Goal: Task Accomplishment & Management: Complete application form

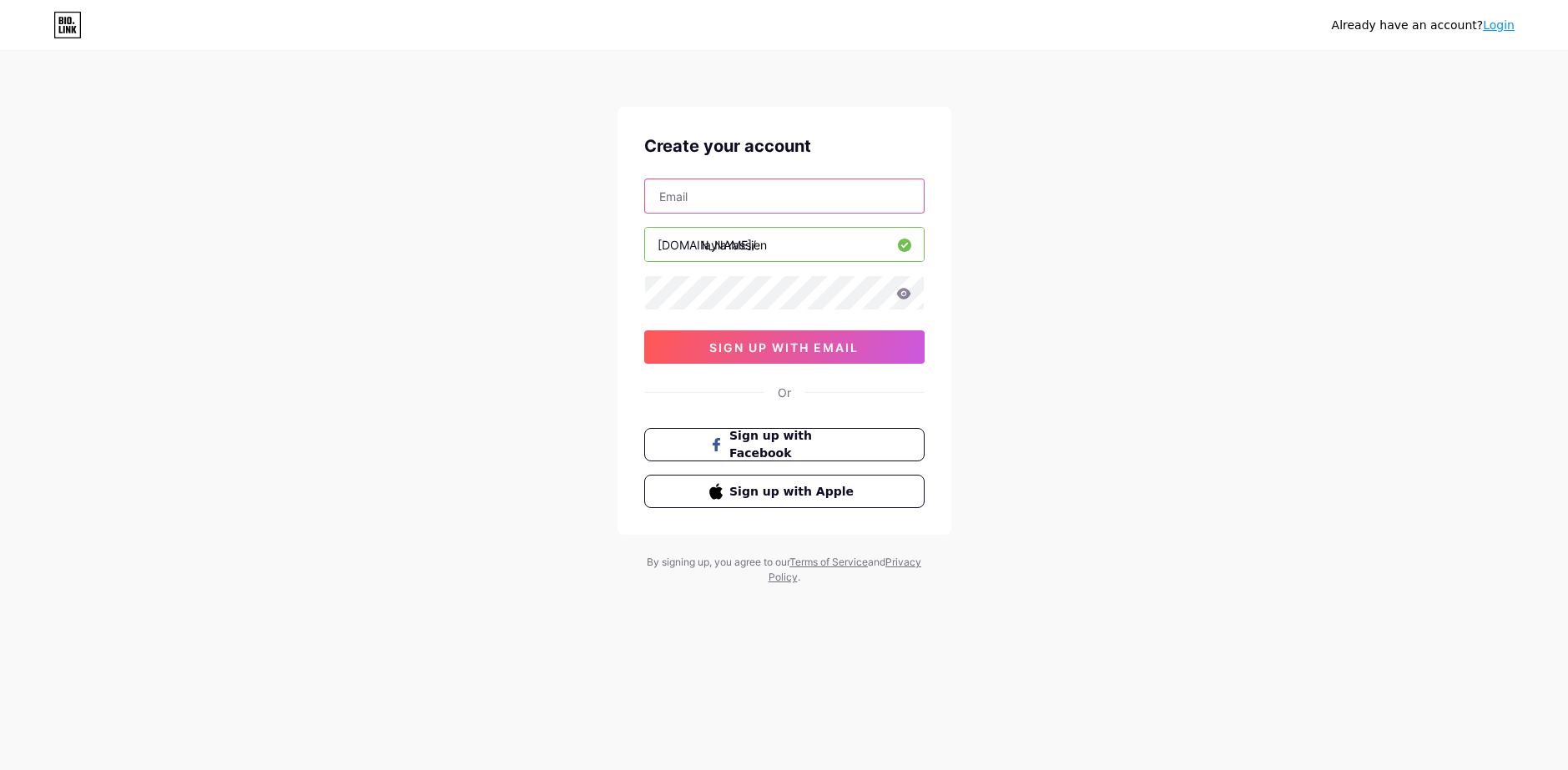
click at [762, 203] on input "text" at bounding box center [784, 196] width 279 height 34
type input "[EMAIL_ADDRESS][DOMAIN_NAME]"
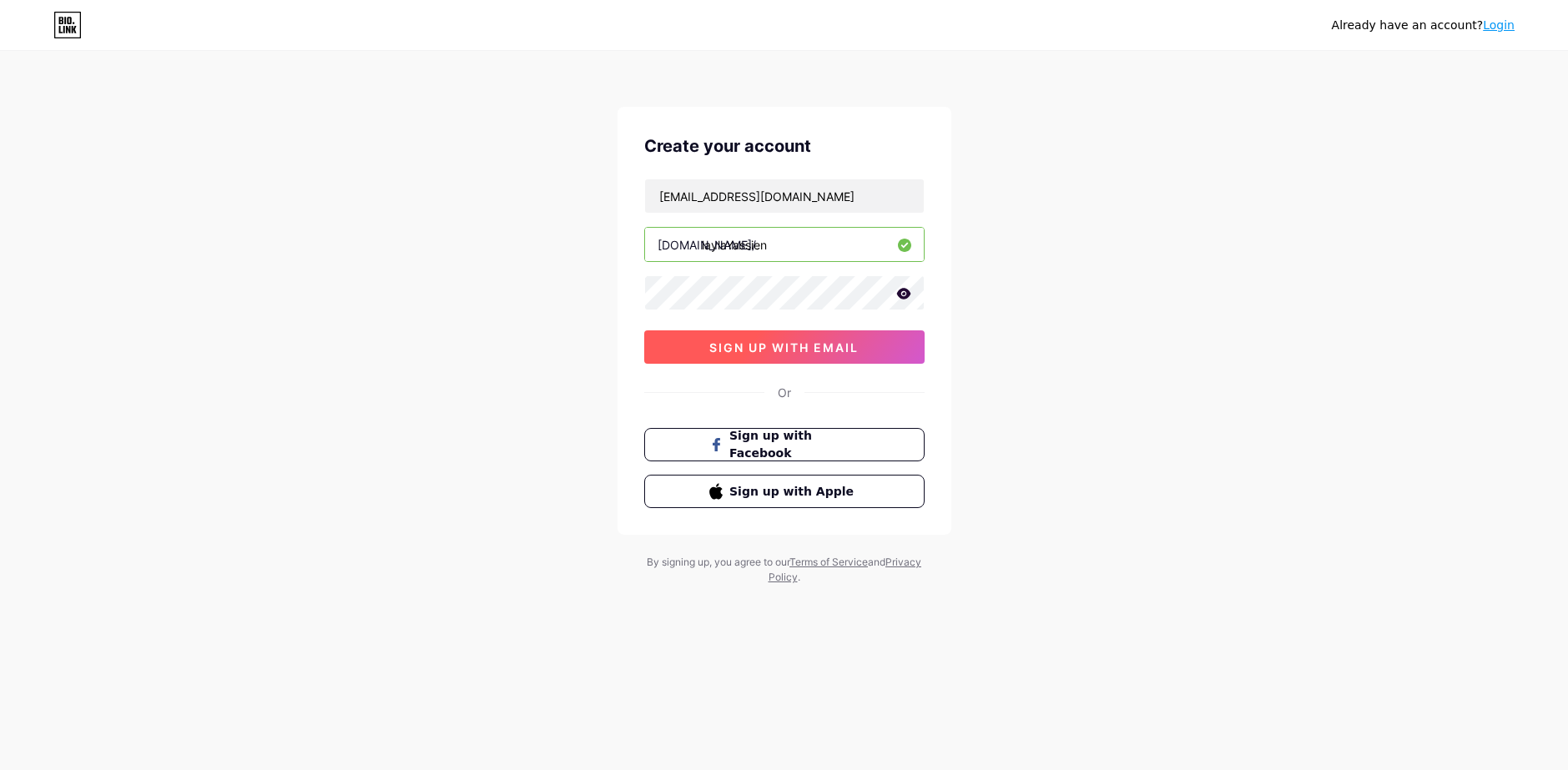
click at [788, 347] on span "sign up with email" at bounding box center [784, 347] width 149 height 14
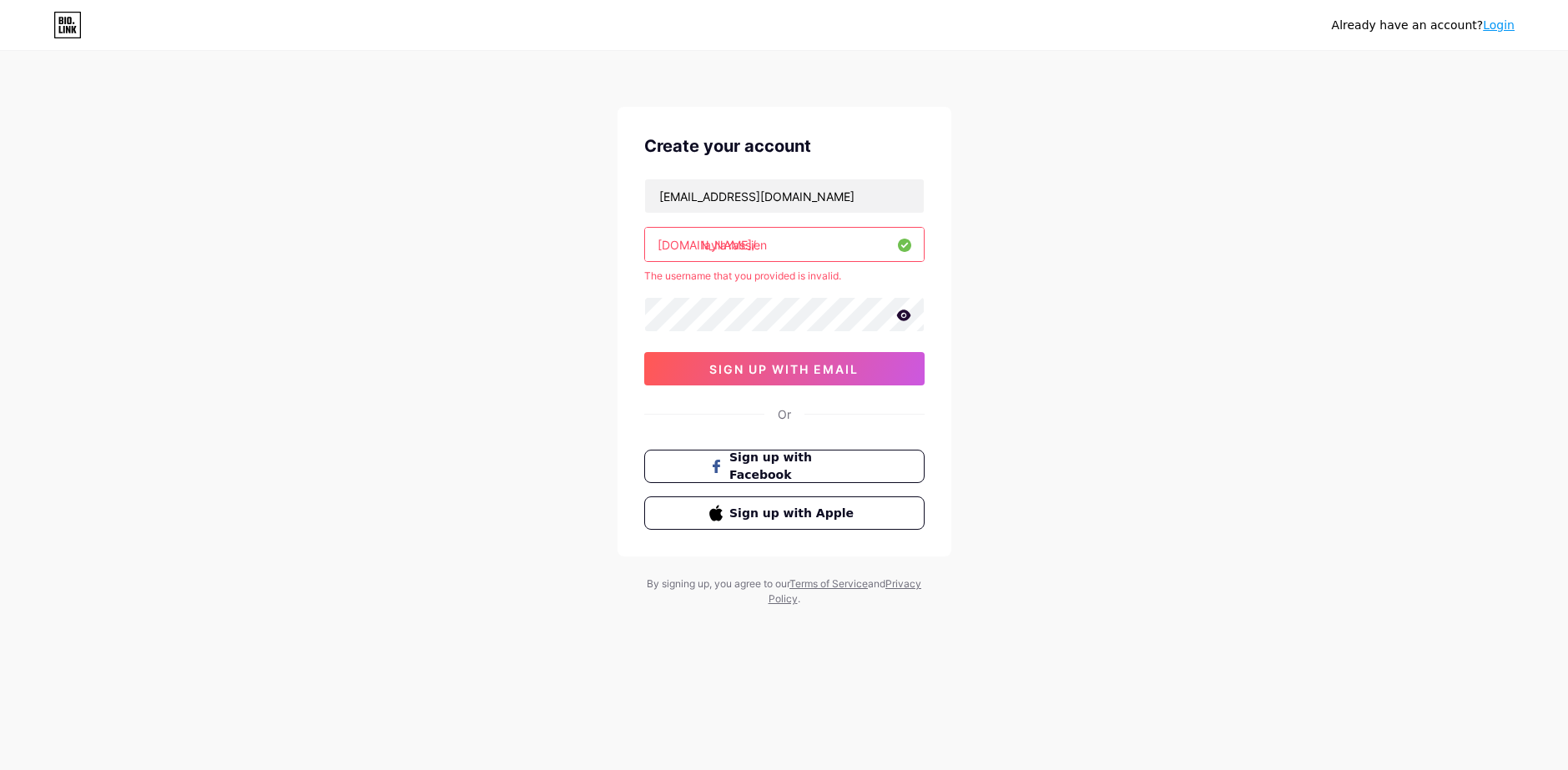
click at [806, 259] on input "laylaYassien" at bounding box center [784, 245] width 279 height 34
click at [706, 249] on input "laylaYassien" at bounding box center [784, 245] width 279 height 34
click at [730, 247] on input "laylaYassien" at bounding box center [784, 245] width 279 height 34
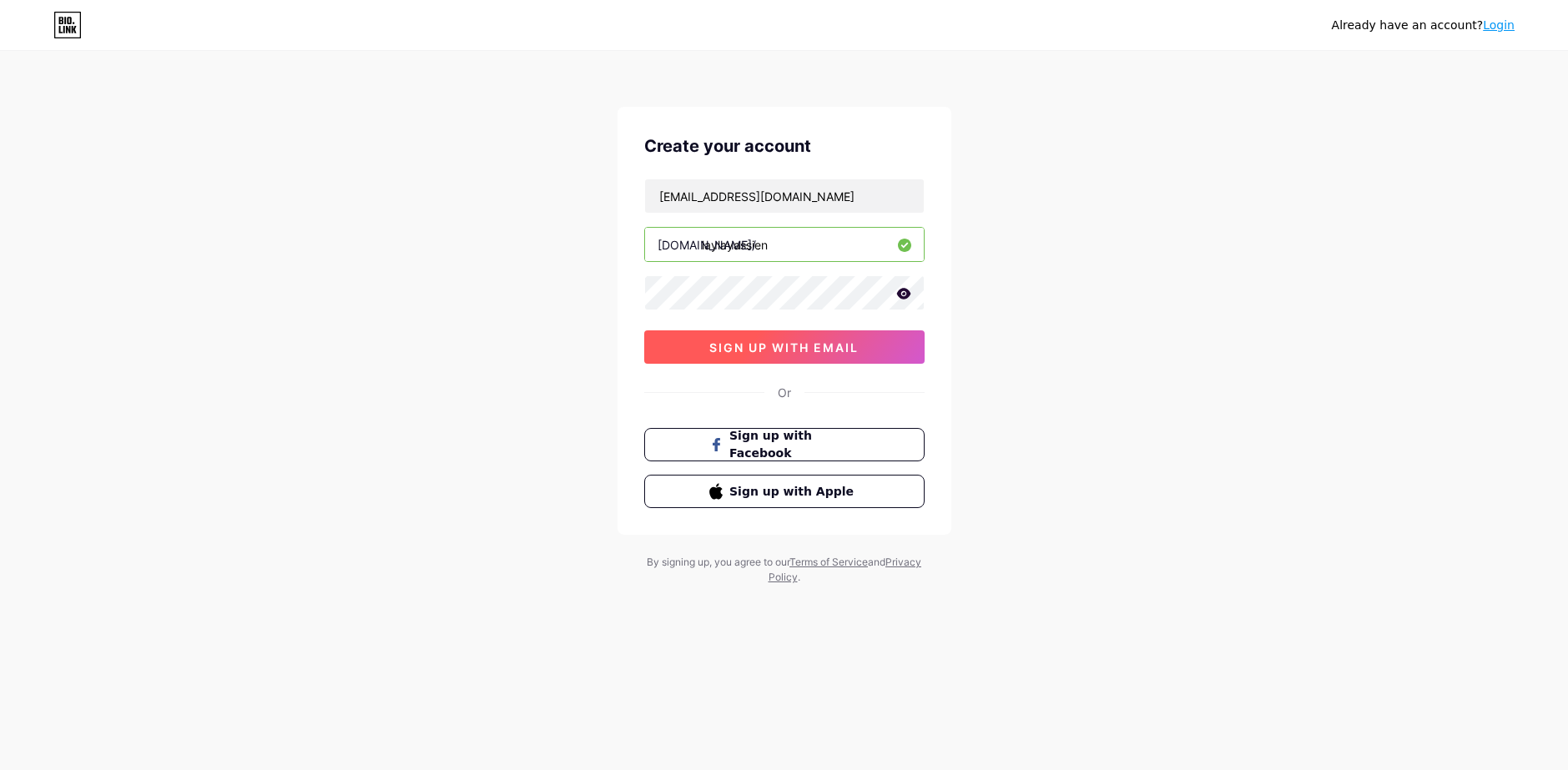
type input "laylayassien"
click at [825, 356] on button "sign up with email" at bounding box center [784, 347] width 280 height 34
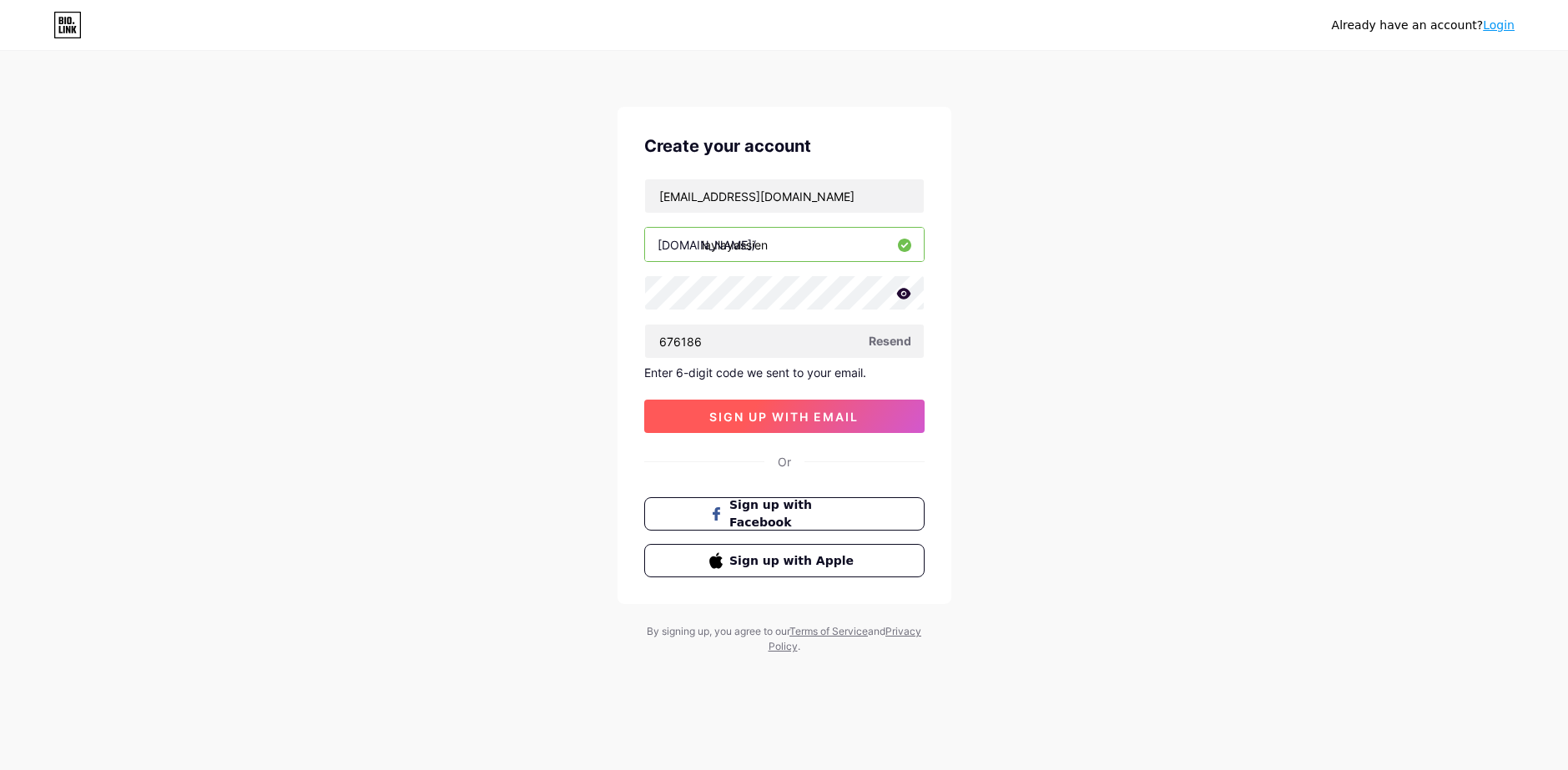
type input "676186"
click at [822, 428] on button "sign up with email" at bounding box center [784, 416] width 280 height 34
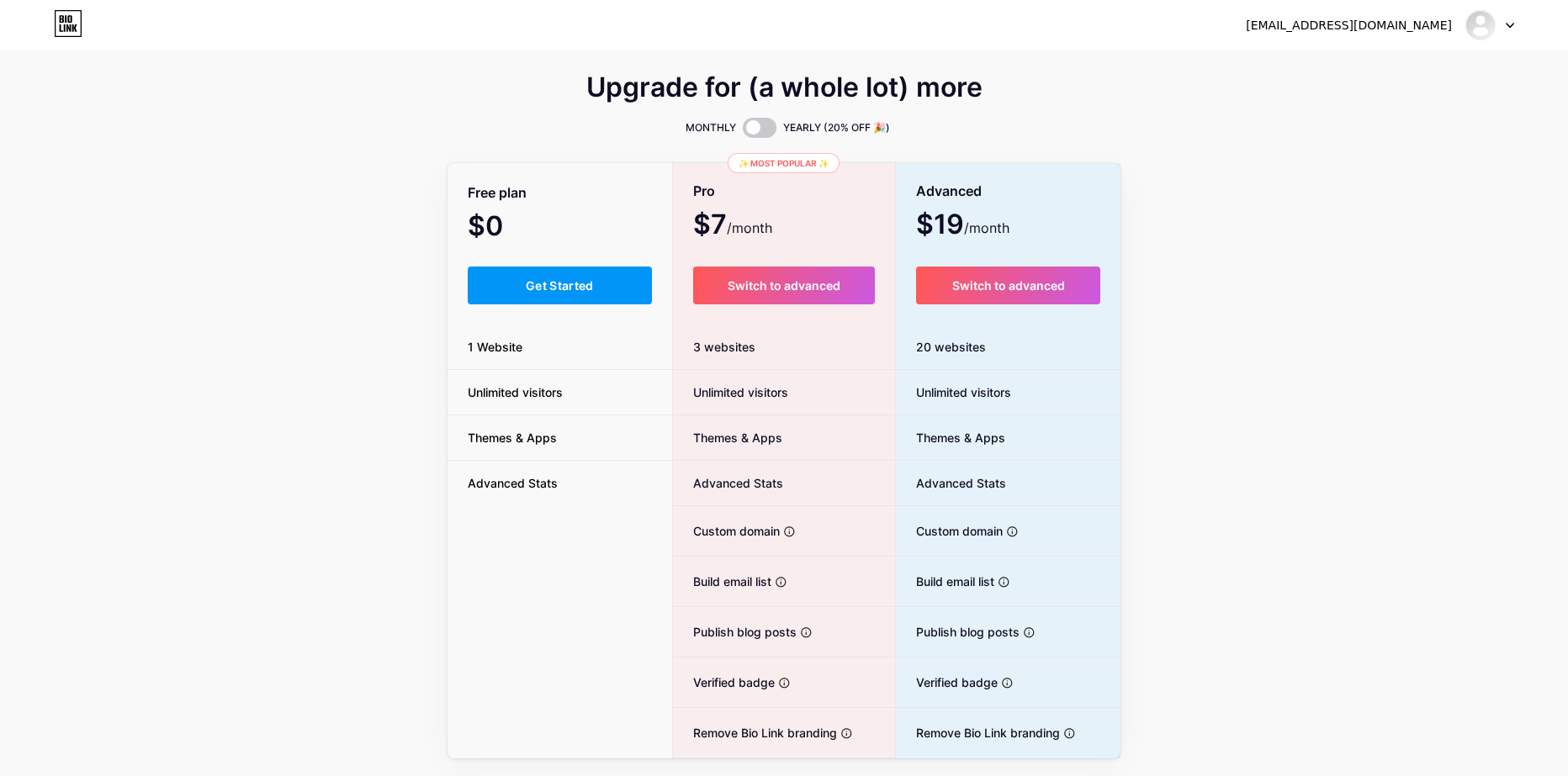
drag, startPoint x: 578, startPoint y: 278, endPoint x: 595, endPoint y: 261, distance: 24.0
click at [591, 266] on button "Get Started" at bounding box center [560, 285] width 185 height 37
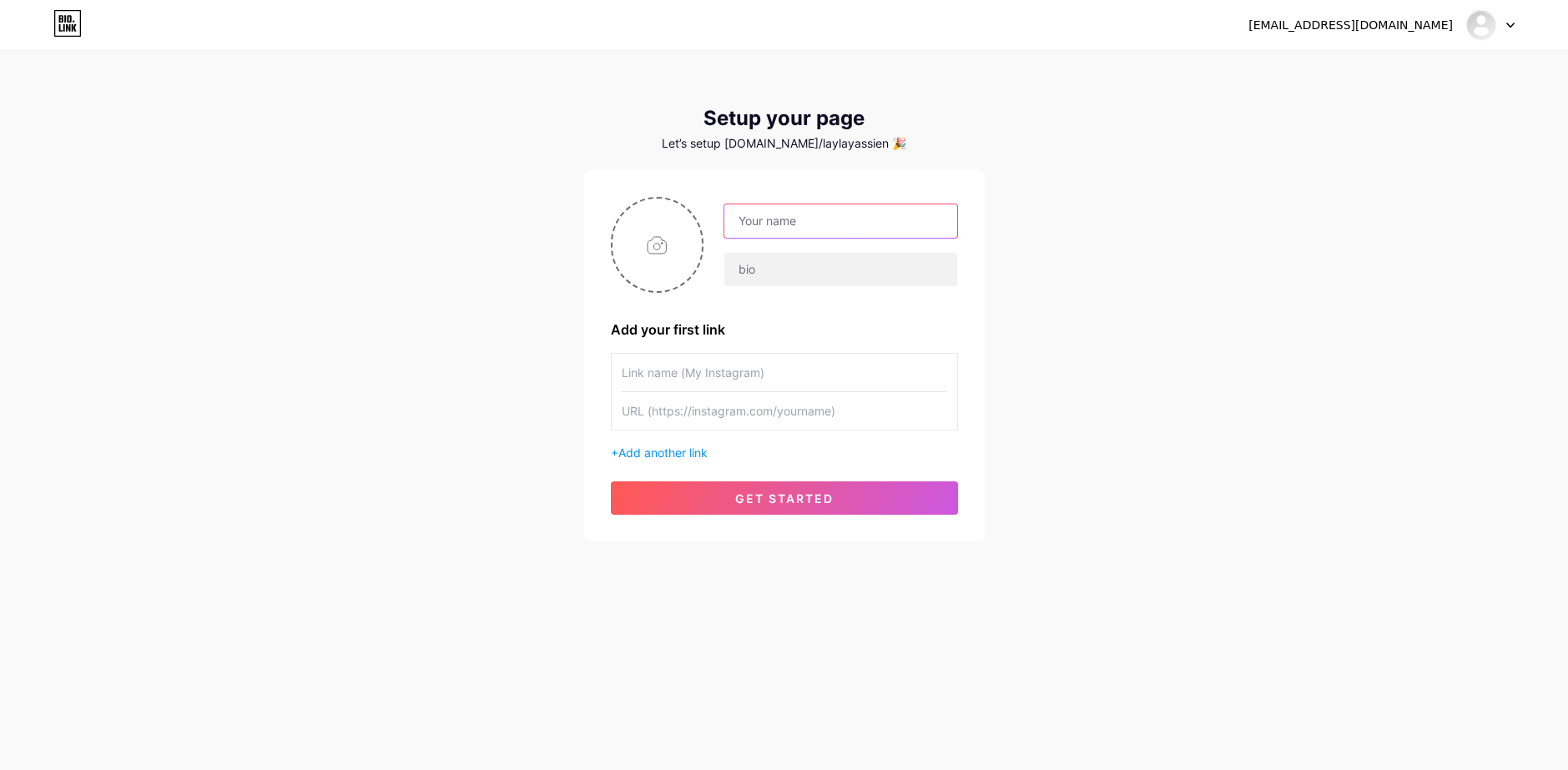
click at [806, 217] on input "text" at bounding box center [840, 221] width 232 height 34
type input "[PERSON_NAME]"
click at [812, 273] on input "text" at bounding box center [840, 270] width 232 height 34
click at [721, 392] on div at bounding box center [784, 372] width 325 height 38
click at [723, 377] on input "text" at bounding box center [784, 372] width 325 height 37
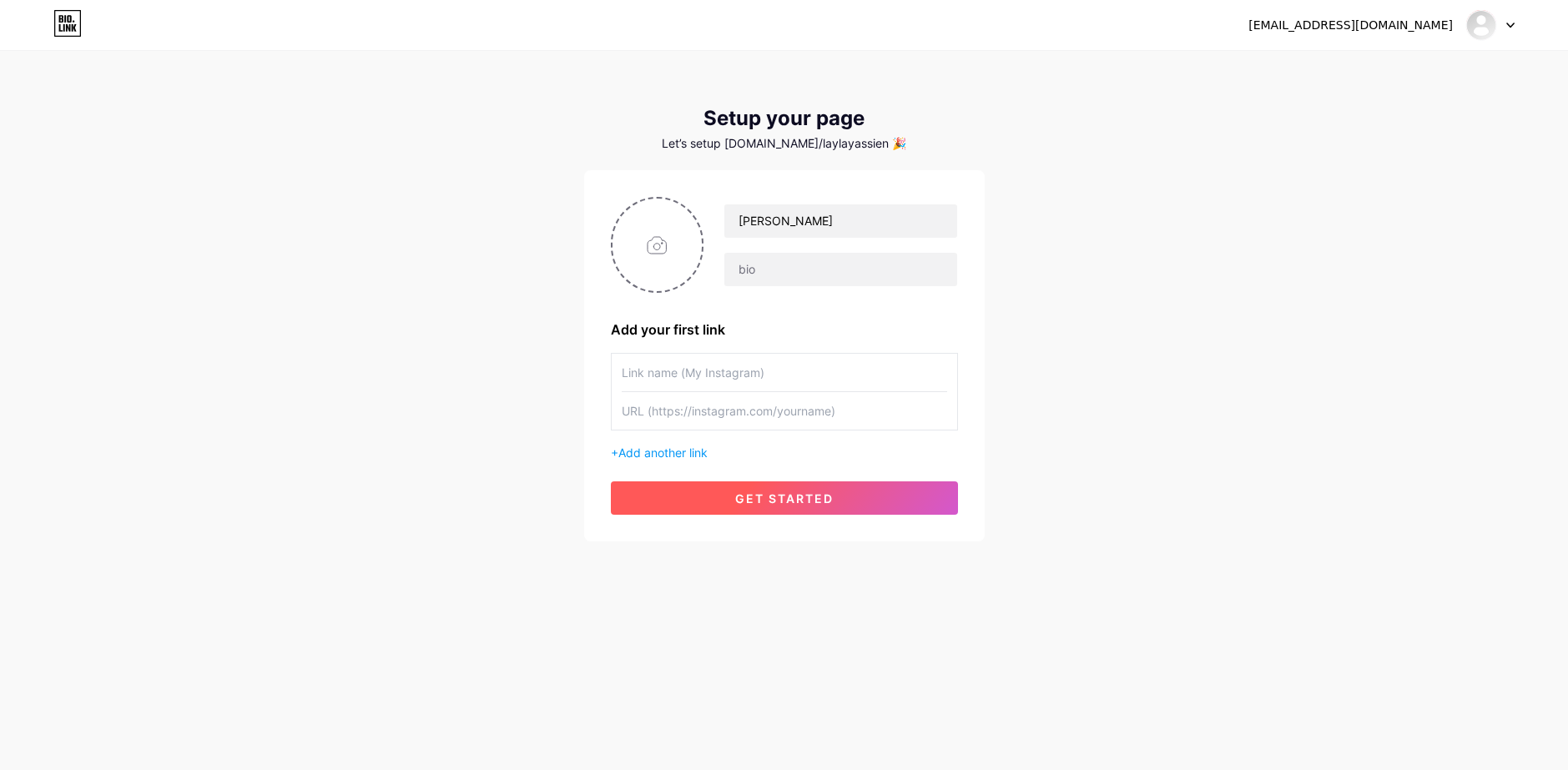
click at [794, 492] on span "get started" at bounding box center [784, 499] width 98 height 14
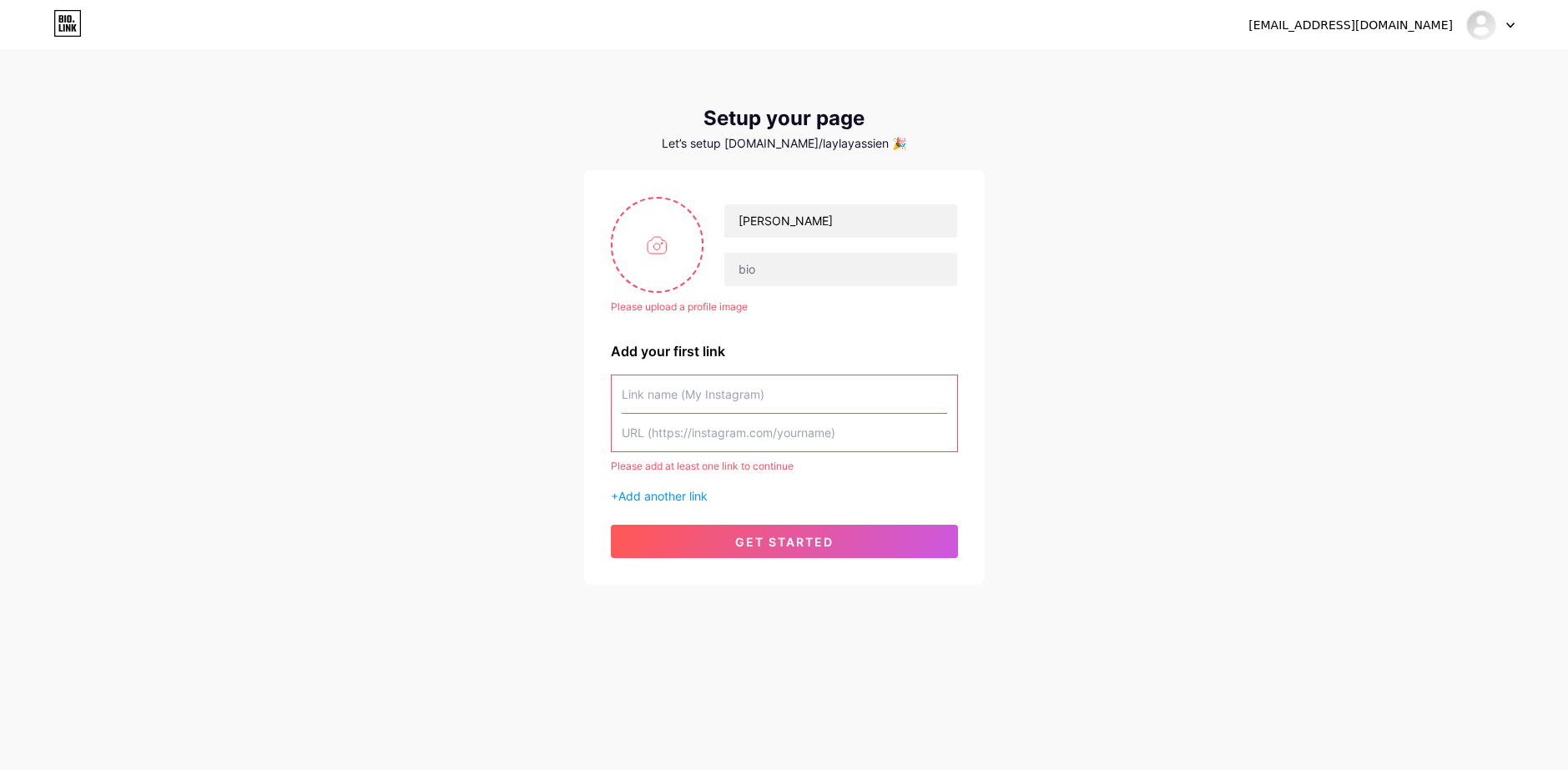
click at [630, 189] on div "Please upload a profile image [PERSON_NAME] Please upload a profile image Add y…" at bounding box center [784, 377] width 401 height 415
click at [644, 216] on input "file" at bounding box center [658, 245] width 90 height 93
type input "C:\fakepath\WhatsApp Image [DATE] at 10,49,21 PM-Picsart-AiImageEnhancer.jpg"
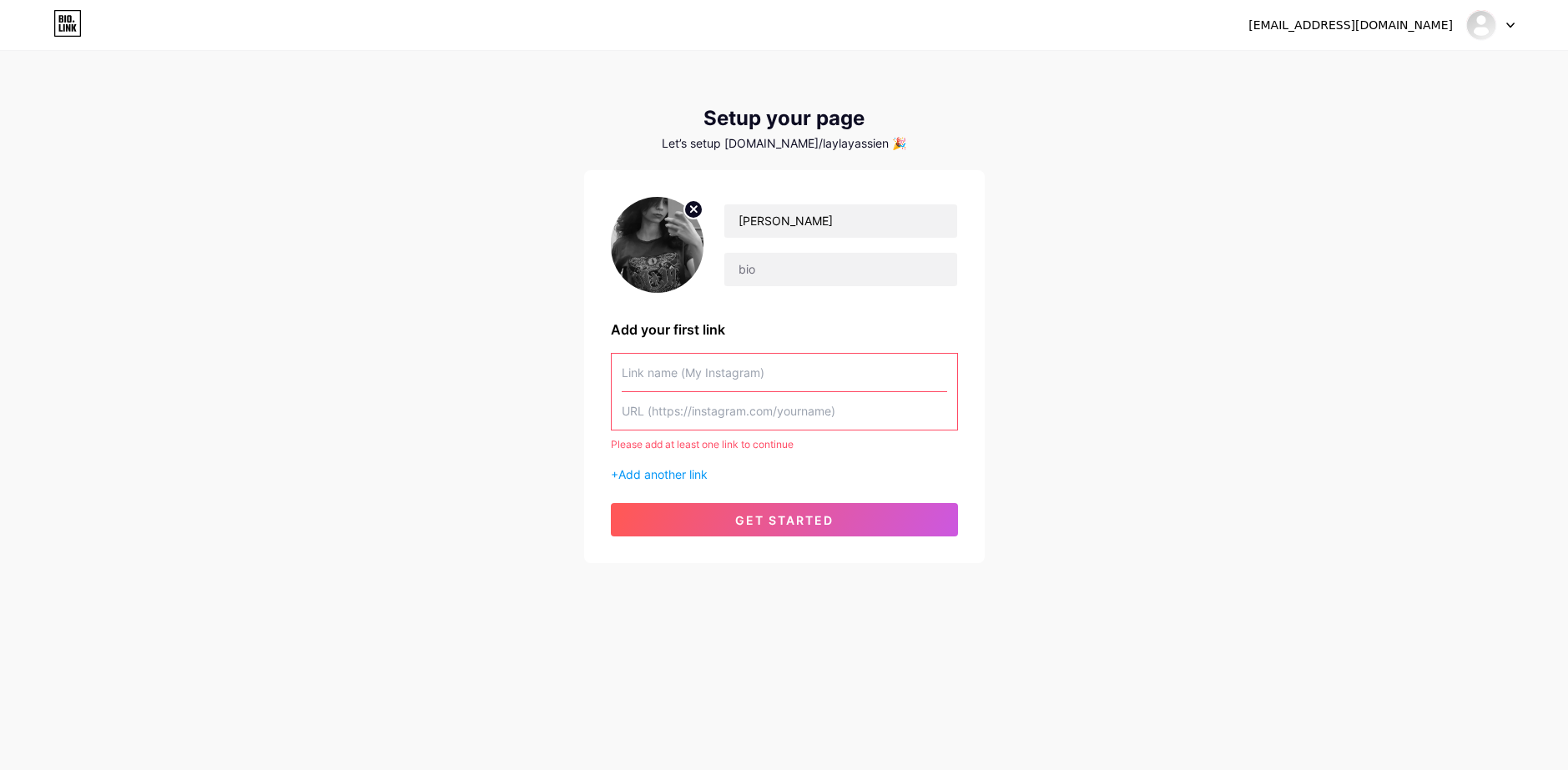
click at [662, 248] on img at bounding box center [658, 245] width 94 height 96
click at [661, 252] on img at bounding box center [658, 245] width 94 height 96
click at [723, 372] on input "text" at bounding box center [784, 372] width 325 height 37
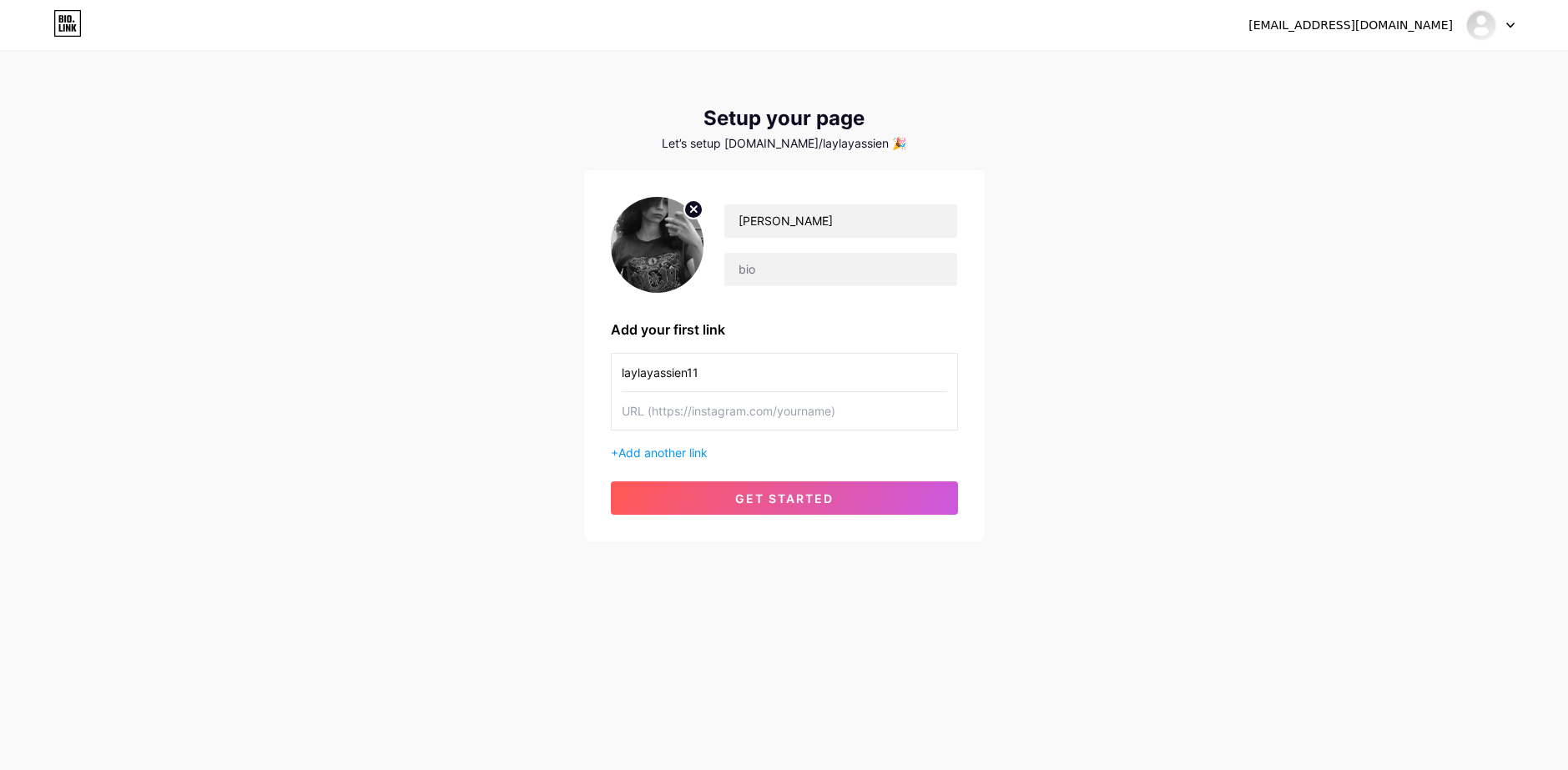
type input "laylayassien11"
click at [758, 426] on input "text" at bounding box center [784, 411] width 325 height 37
click at [755, 482] on button "get started" at bounding box center [784, 498] width 348 height 34
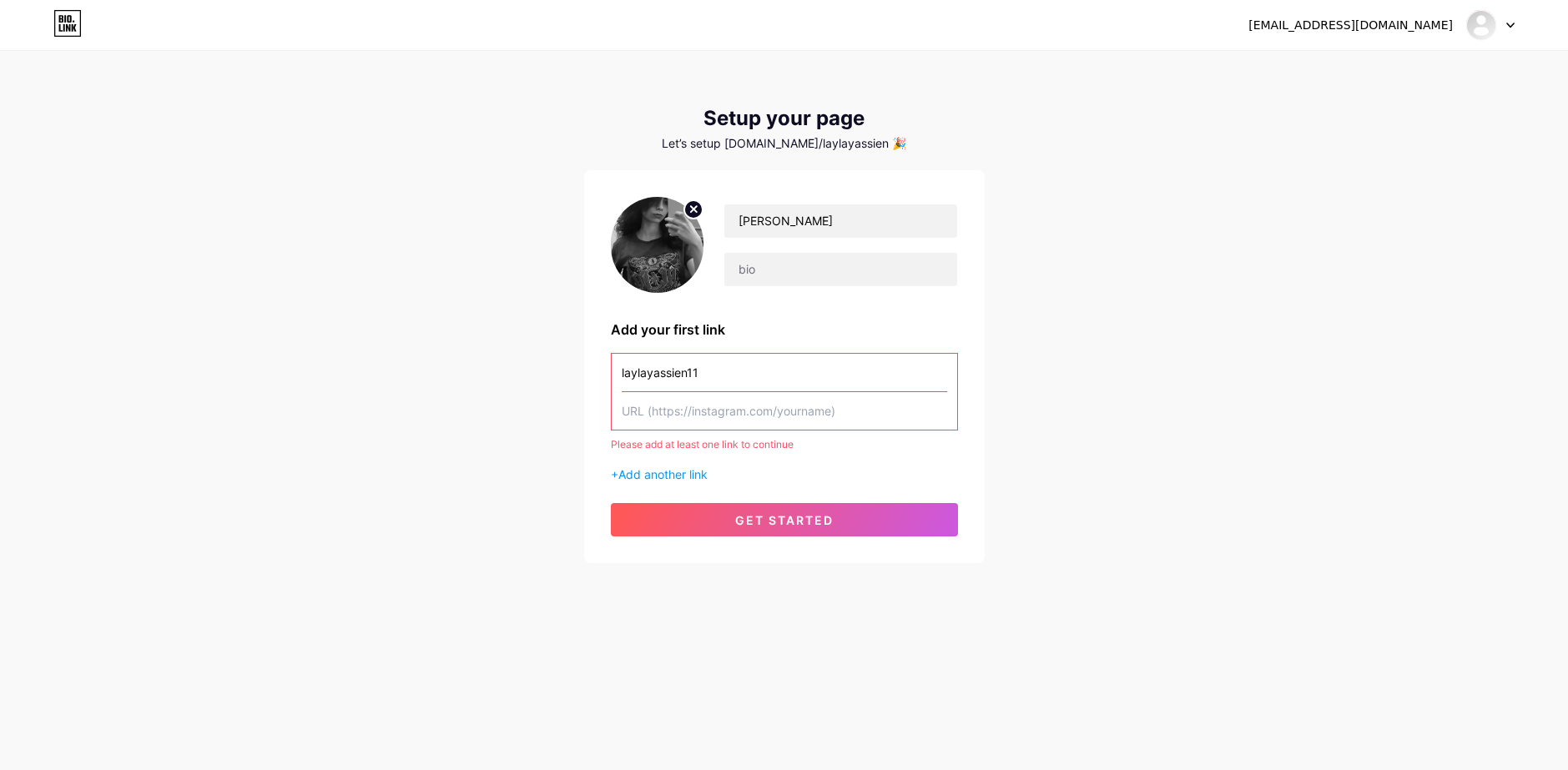
click at [779, 396] on input "text" at bounding box center [784, 411] width 325 height 37
drag, startPoint x: 710, startPoint y: 356, endPoint x: 481, endPoint y: 377, distance: 230.0
click at [483, 376] on div "[EMAIL_ADDRESS][DOMAIN_NAME] Dashboard Logout Setup your page Let’s setup [DOMA…" at bounding box center [784, 308] width 1568 height 616
click at [690, 403] on input "text" at bounding box center [784, 411] width 325 height 37
paste input "[URL][DOMAIN_NAME]"
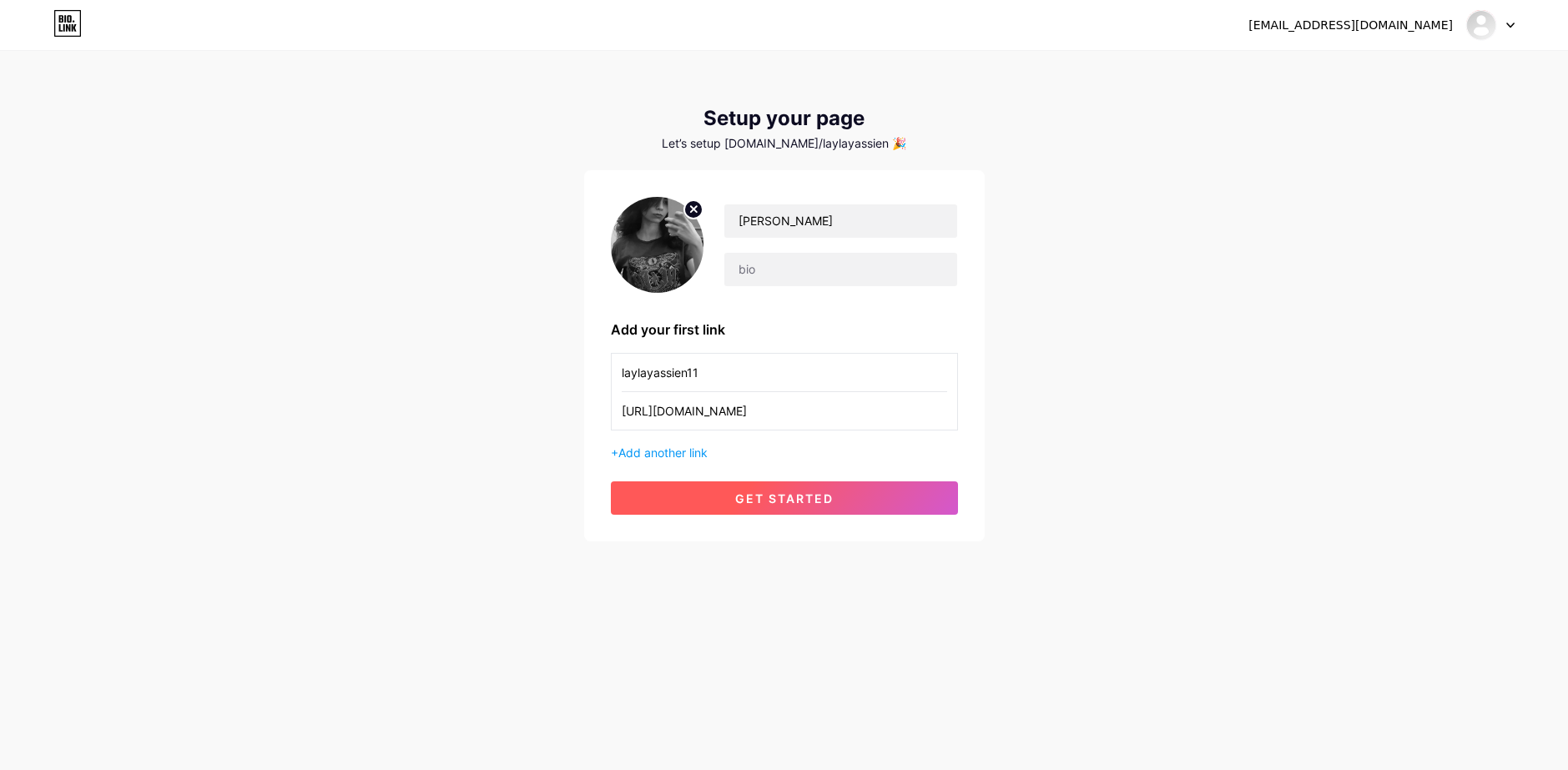
type input "[URL][DOMAIN_NAME]"
click at [715, 494] on button "get started" at bounding box center [784, 498] width 348 height 34
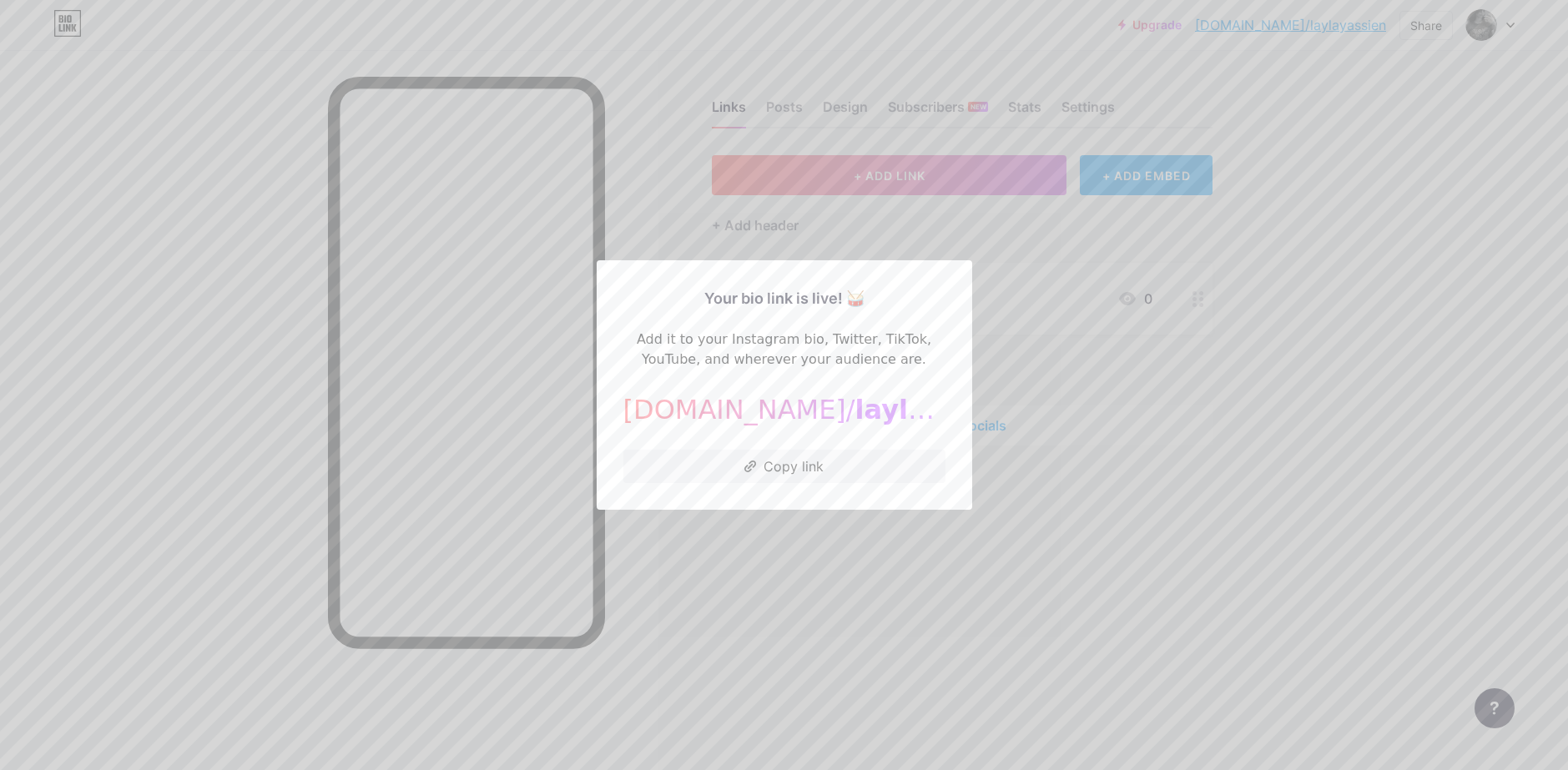
click at [810, 518] on div at bounding box center [784, 385] width 1568 height 770
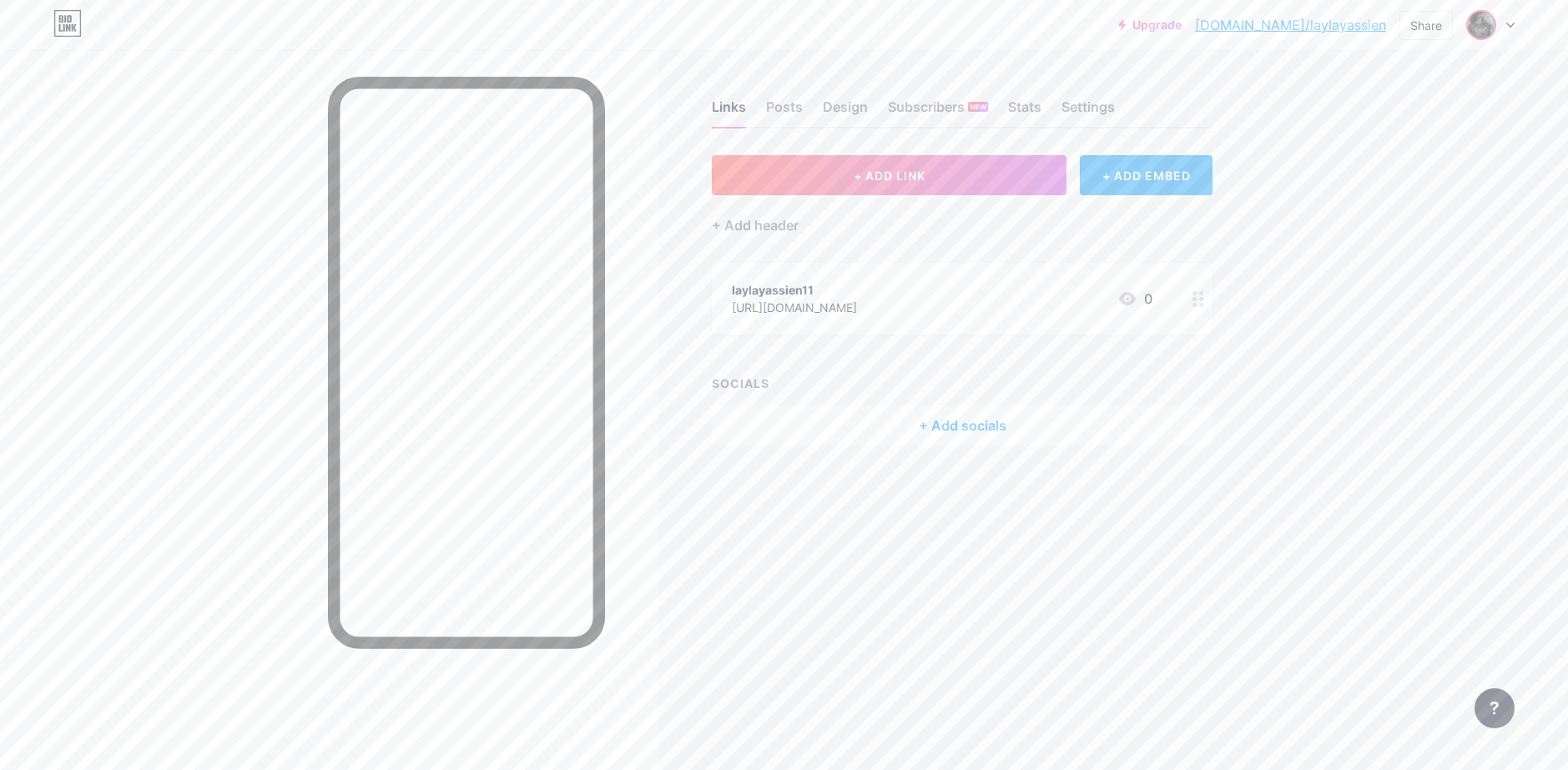
click at [1488, 28] on img at bounding box center [1481, 25] width 27 height 27
click at [1254, 435] on div "Links Posts Design Subscribers NEW Stats Settings + ADD LINK + ADD EMBED + Add …" at bounding box center [641, 290] width 1282 height 479
